Goal: Task Accomplishment & Management: Manage account settings

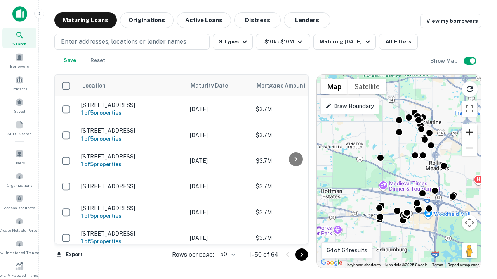
click at [469, 132] on button "Zoom in" at bounding box center [470, 133] width 16 height 16
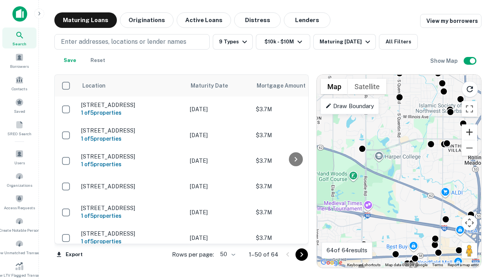
click at [469, 132] on button "Zoom in" at bounding box center [470, 133] width 16 height 16
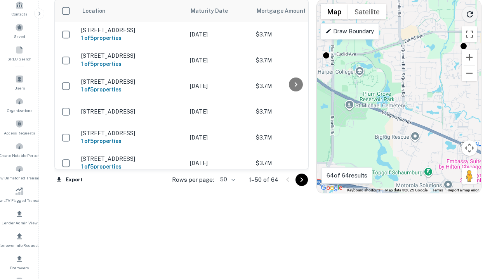
click at [470, 13] on icon "Reload search area" at bounding box center [469, 14] width 9 height 9
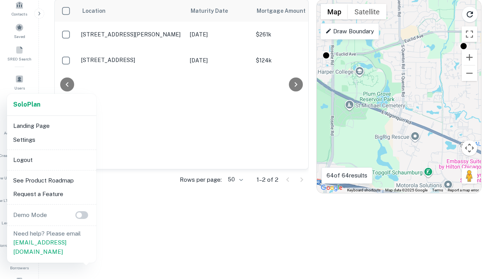
scroll to position [144, 0]
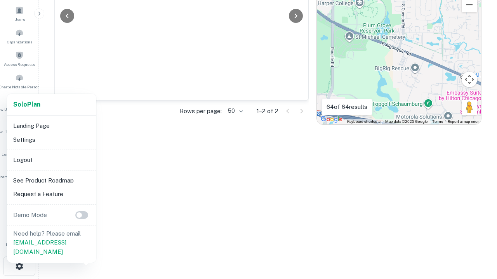
click at [51, 160] on li "Logout" at bounding box center [51, 160] width 83 height 14
